Goal: Transaction & Acquisition: Download file/media

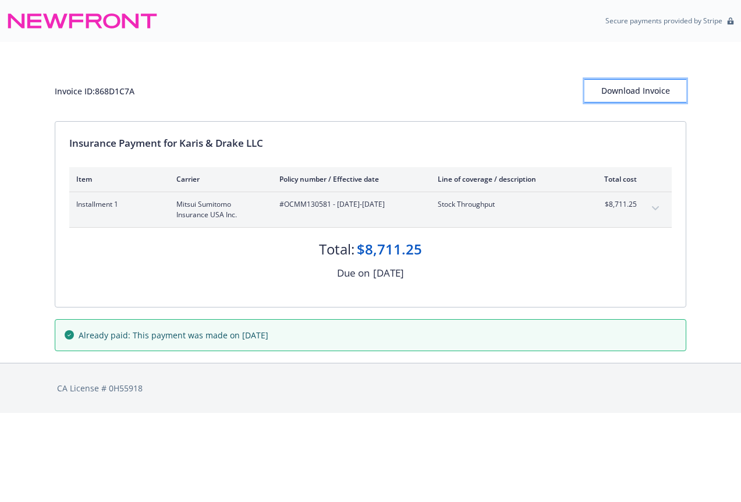
click at [656, 92] on div "Download Invoice" at bounding box center [635, 91] width 102 height 22
